Goal: Task Accomplishment & Management: Manage account settings

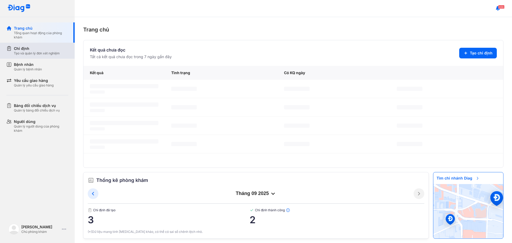
click at [27, 54] on div "Tạo và quản lý đơn xét nghiệm" at bounding box center [37, 53] width 46 height 4
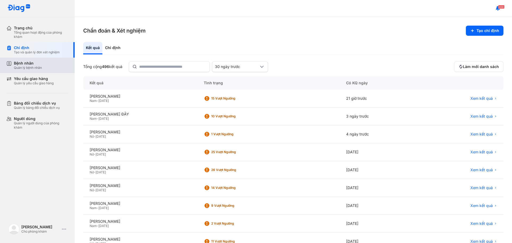
click at [29, 66] on div "Quản lý bệnh nhân" at bounding box center [28, 68] width 28 height 4
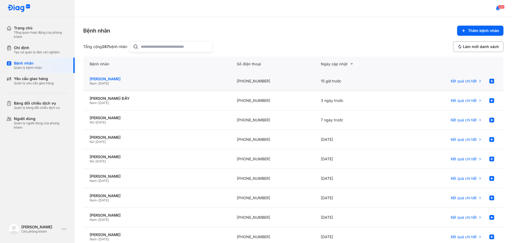
click at [113, 79] on div "[PERSON_NAME]" at bounding box center [157, 79] width 134 height 5
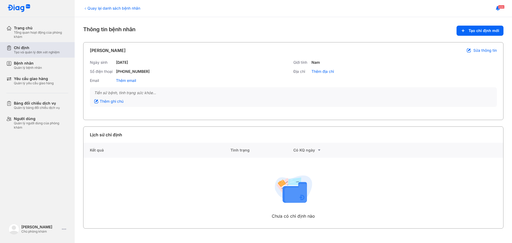
click at [22, 50] on div "Tạo và quản lý đơn xét nghiệm" at bounding box center [37, 52] width 46 height 4
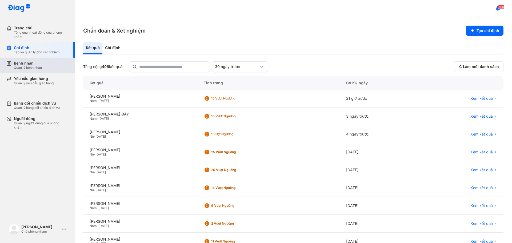
click at [29, 63] on div "Bệnh nhân" at bounding box center [28, 63] width 28 height 5
